Goal: Task Accomplishment & Management: Complete application form

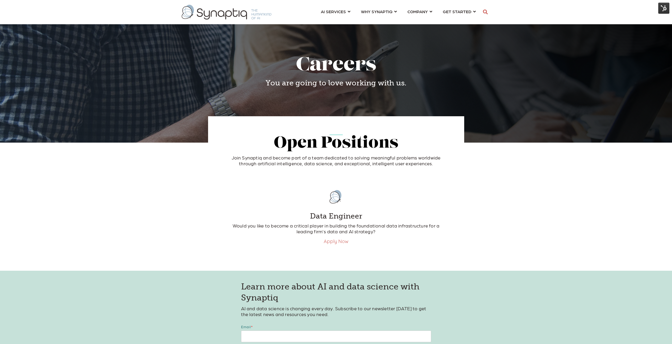
click at [668, 9] on img at bounding box center [663, 8] width 11 height 11
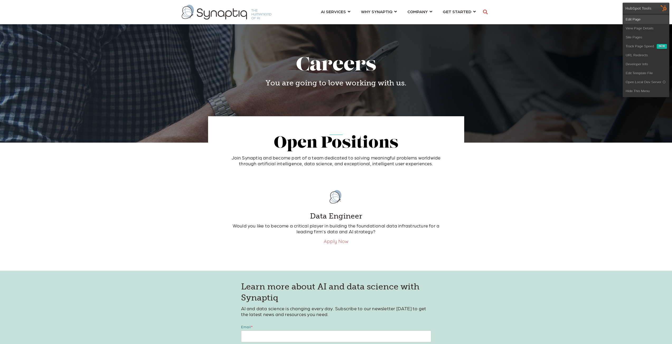
click at [635, 21] on link "Edit Page" at bounding box center [646, 19] width 46 height 9
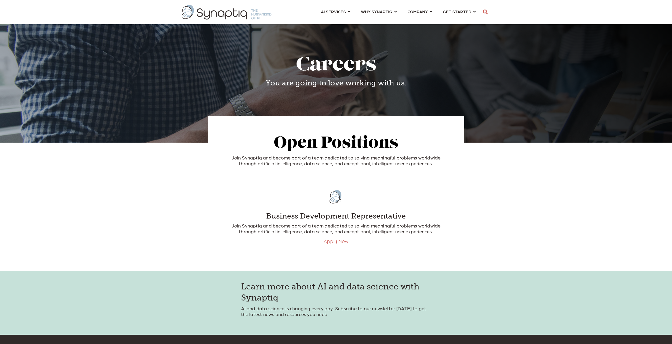
scroll to position [0, 2]
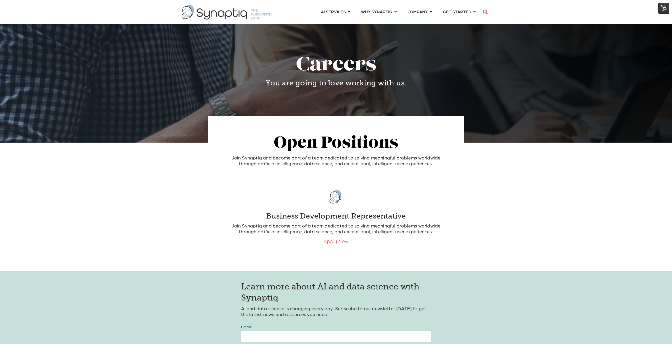
click at [333, 243] on link "Apply Now" at bounding box center [336, 242] width 25 height 6
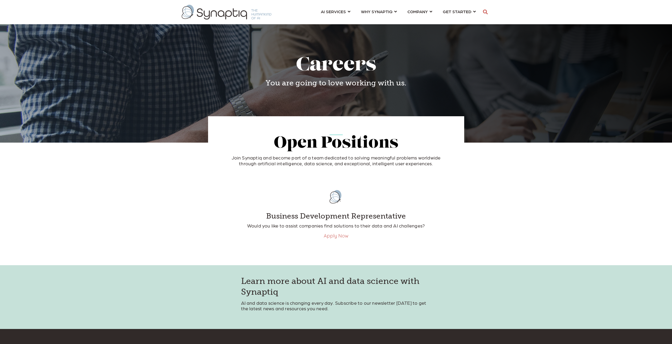
scroll to position [0, 2]
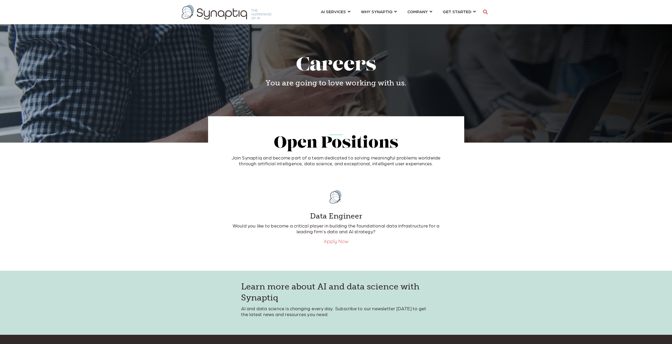
scroll to position [0, 2]
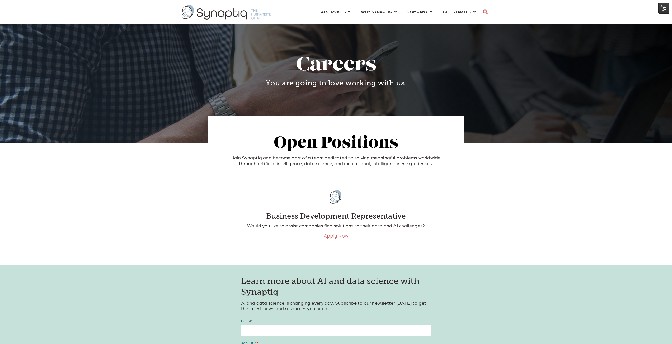
click at [340, 238] on link "Apply Now" at bounding box center [336, 236] width 25 height 6
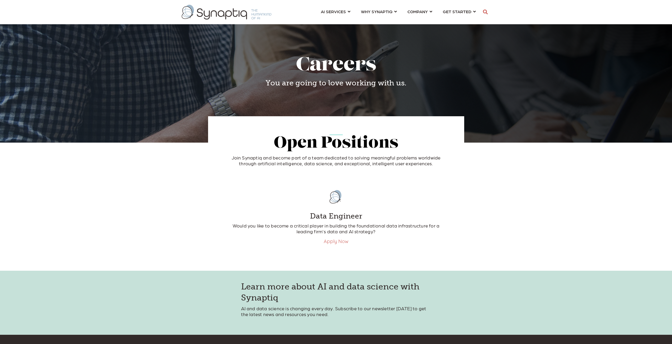
scroll to position [0, 2]
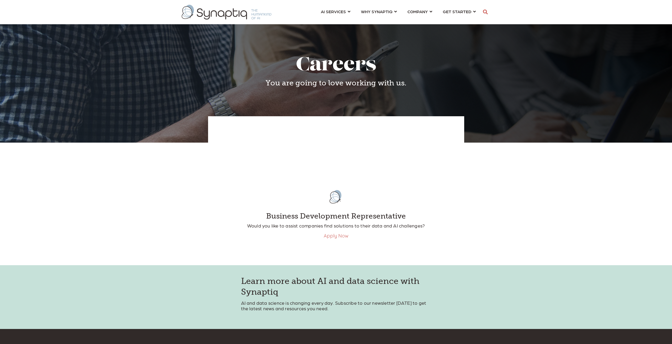
scroll to position [0, 2]
